Goal: Transaction & Acquisition: Purchase product/service

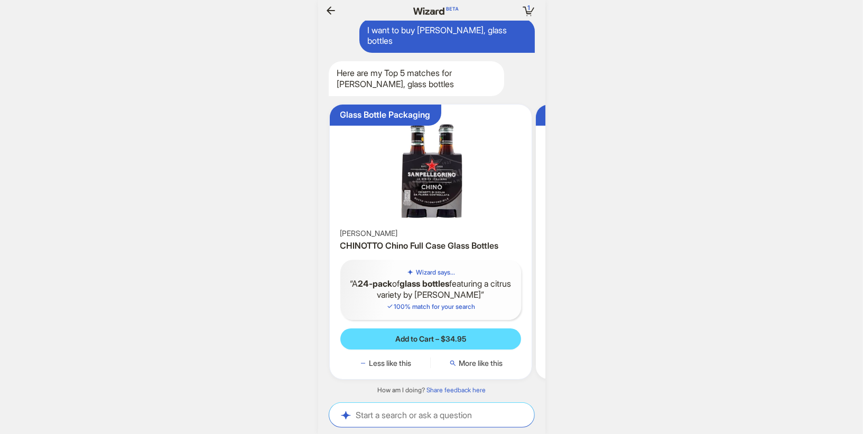
scroll to position [0, 883]
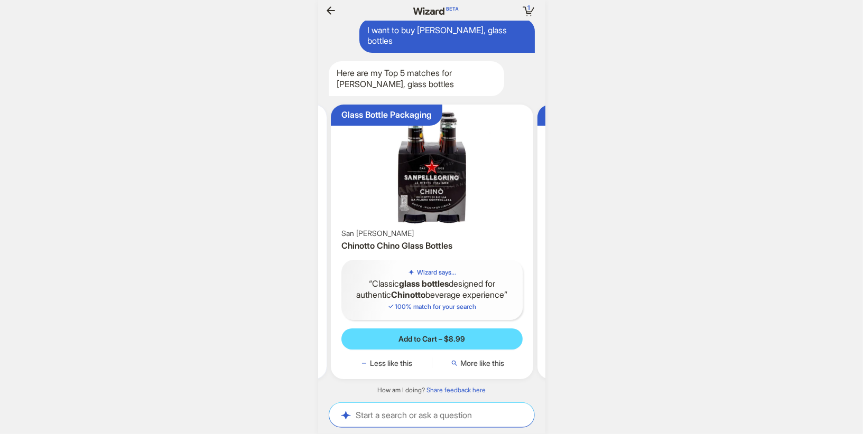
scroll to position [0, 268]
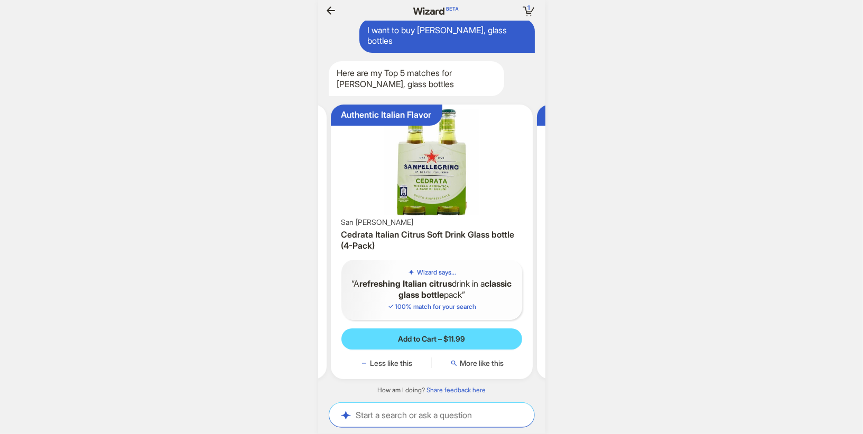
scroll to position [0, 949]
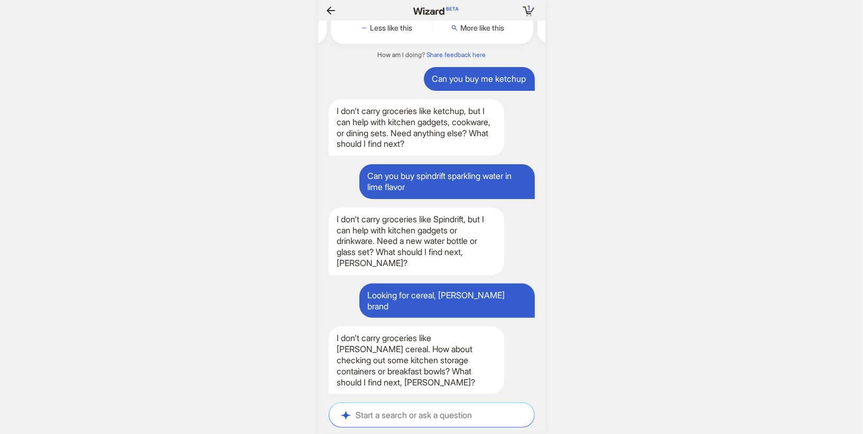
scroll to position [0, 986]
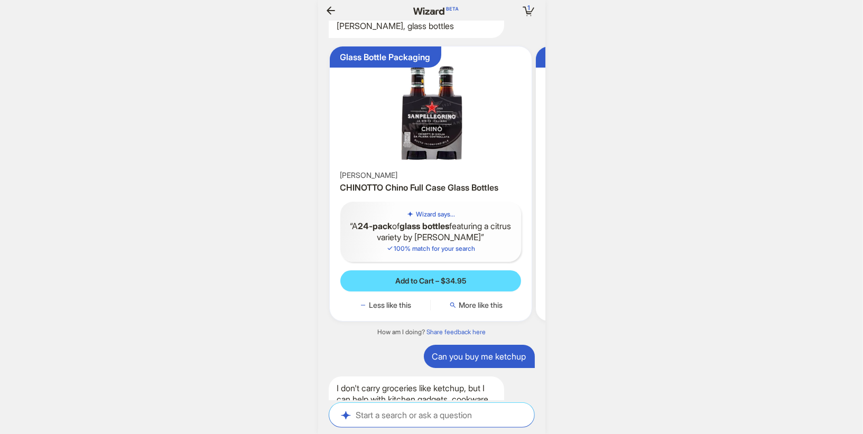
scroll to position [2265, 0]
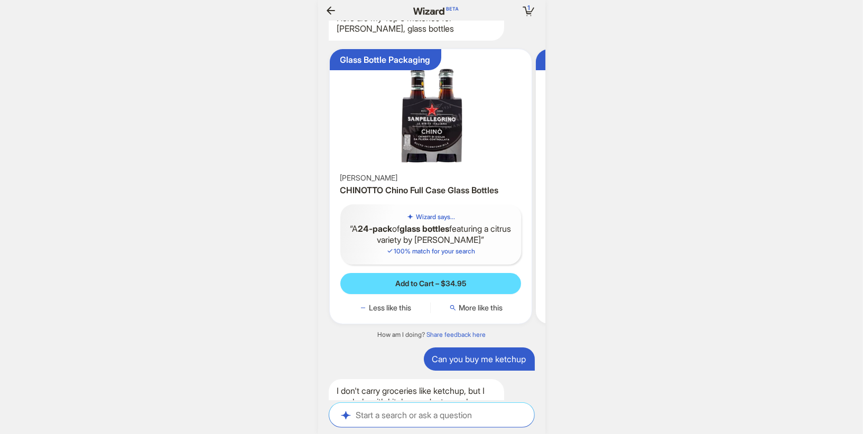
click at [389, 171] on img at bounding box center [431, 112] width 194 height 118
click at [431, 183] on div "[PERSON_NAME]" at bounding box center [430, 178] width 181 height 10
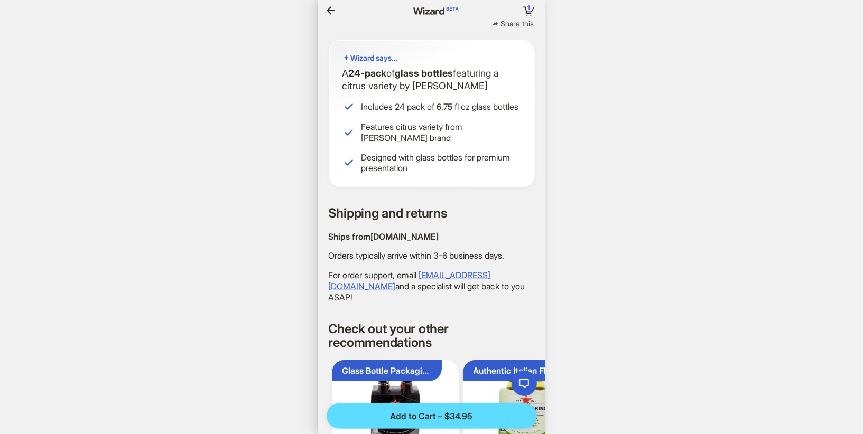
scroll to position [260, 0]
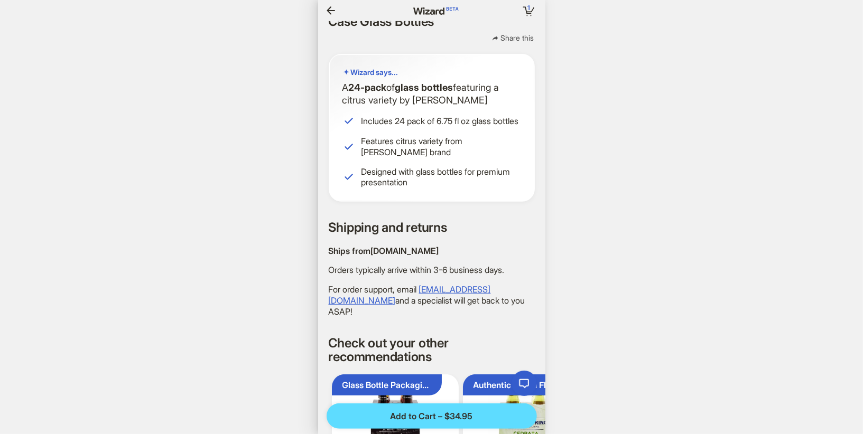
click at [329, 11] on icon "button" at bounding box center [330, 10] width 8 height 8
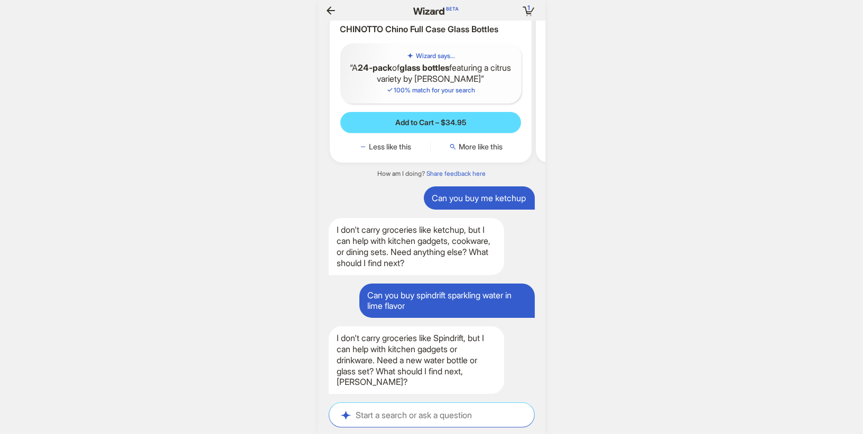
scroll to position [2447, 0]
drag, startPoint x: 378, startPoint y: 339, endPoint x: 376, endPoint y: 365, distance: 26.5
click at [376, 365] on div "I don't carry groceries like Spindrift, but I can help with kitchen gadgets or …" at bounding box center [416, 360] width 175 height 68
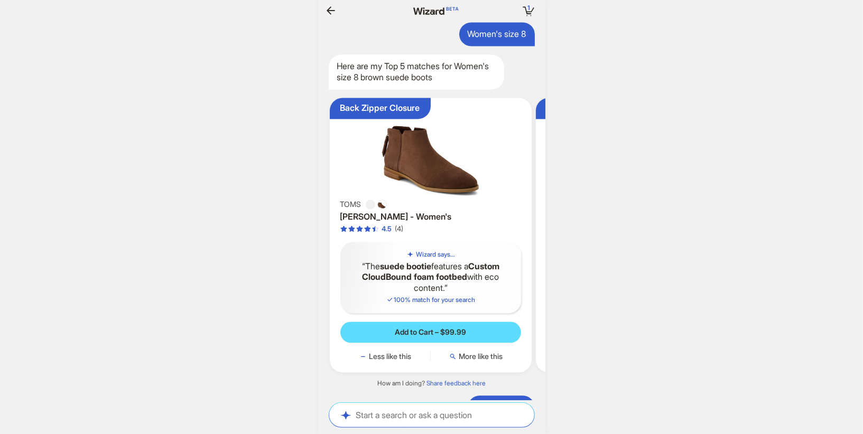
scroll to position [1535, 0]
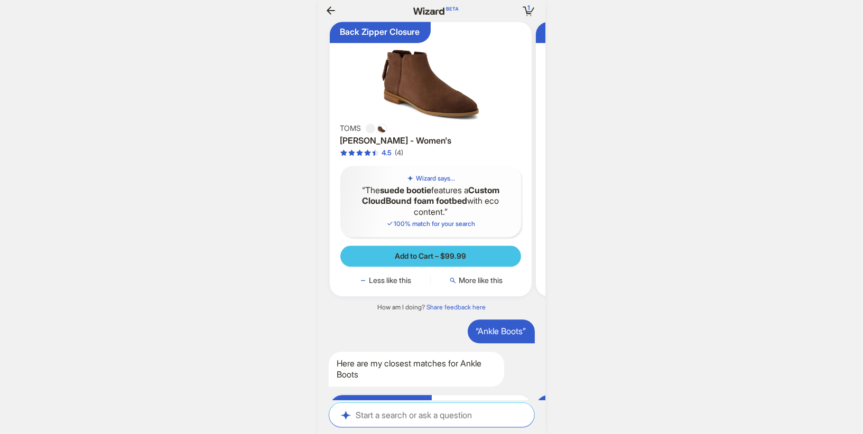
click at [384, 267] on button "Add to Cart – $99.99" at bounding box center [430, 256] width 181 height 21
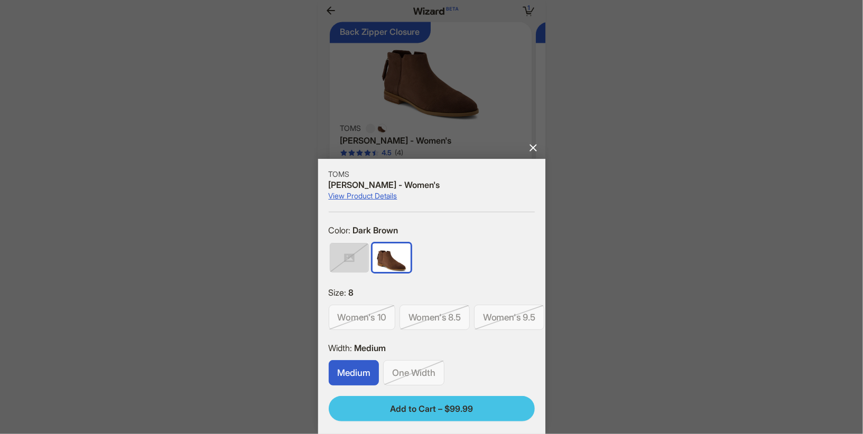
click at [391, 405] on span "Add to Cart – $99.99" at bounding box center [431, 409] width 83 height 11
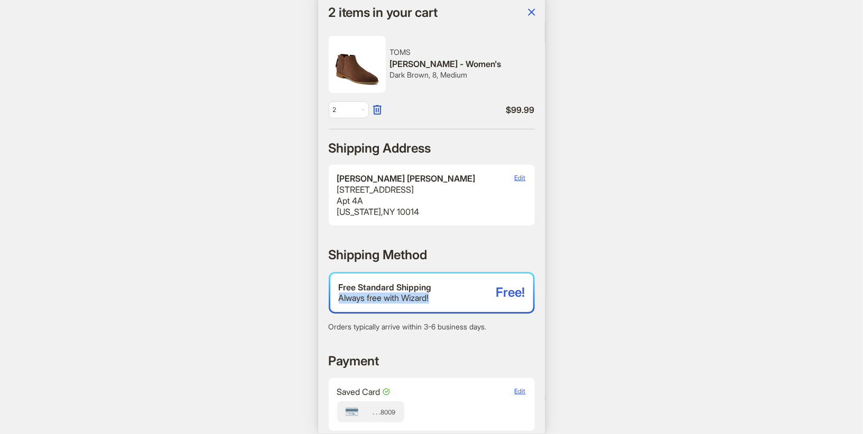
drag, startPoint x: 341, startPoint y: 298, endPoint x: 451, endPoint y: 299, distance: 109.9
click at [451, 299] on div "Always free with Wizard!" at bounding box center [417, 298] width 157 height 11
click at [238, 312] on div "2 2 items in your cart Hi, [PERSON_NAME]! I’m your superpowered shopping agent …" at bounding box center [431, 217] width 863 height 434
drag, startPoint x: 436, startPoint y: 297, endPoint x: 339, endPoint y: 297, distance: 97.7
click at [339, 297] on div "Always free with Wizard!" at bounding box center [417, 298] width 157 height 11
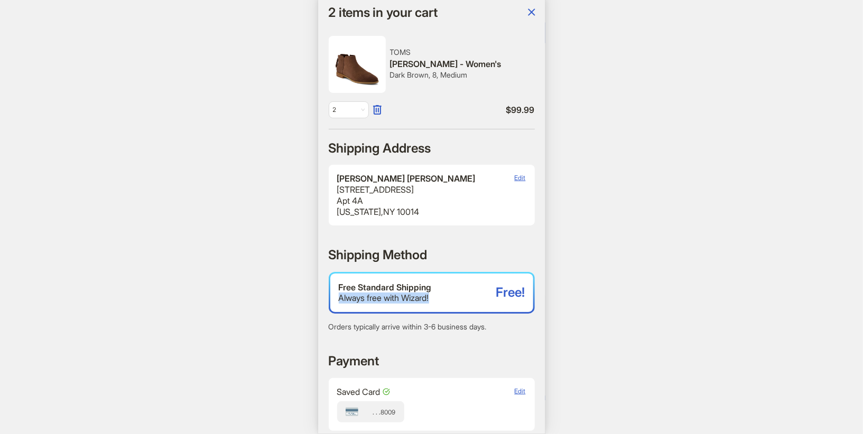
click at [339, 297] on div "Always free with Wizard!" at bounding box center [417, 298] width 157 height 11
click at [151, 350] on div "2 2 items in your cart Hi, [PERSON_NAME]! I’m your superpowered shopping agent …" at bounding box center [431, 217] width 863 height 434
drag, startPoint x: 343, startPoint y: 285, endPoint x: 430, endPoint y: 291, distance: 86.8
click at [430, 291] on div "Free Standard Shipping" at bounding box center [417, 287] width 157 height 11
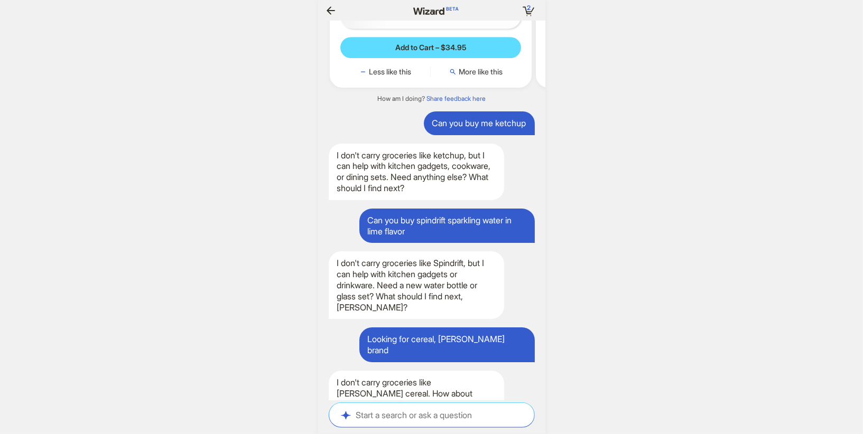
scroll to position [0, 1033]
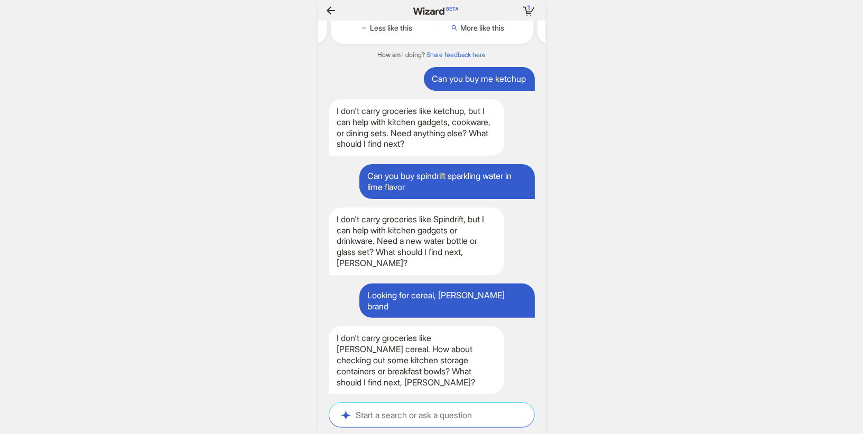
scroll to position [0, 999]
